Goal: Task Accomplishment & Management: Complete application form

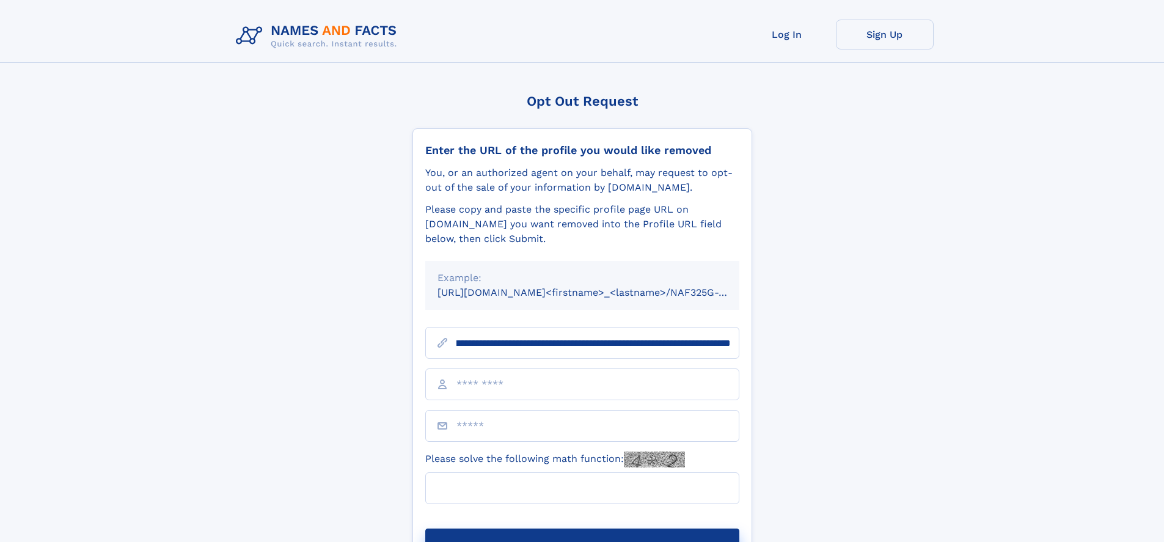
scroll to position [0, 146]
type input "**********"
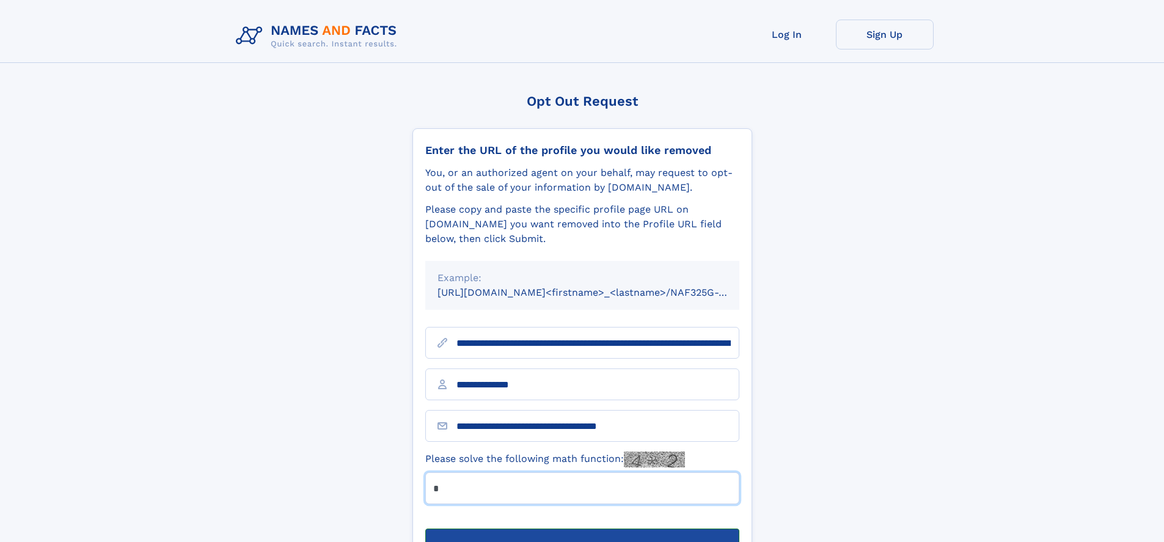
type input "*"
click at [582, 528] on button "Submit Opt Out Request" at bounding box center [582, 547] width 314 height 39
